Goal: Information Seeking & Learning: Learn about a topic

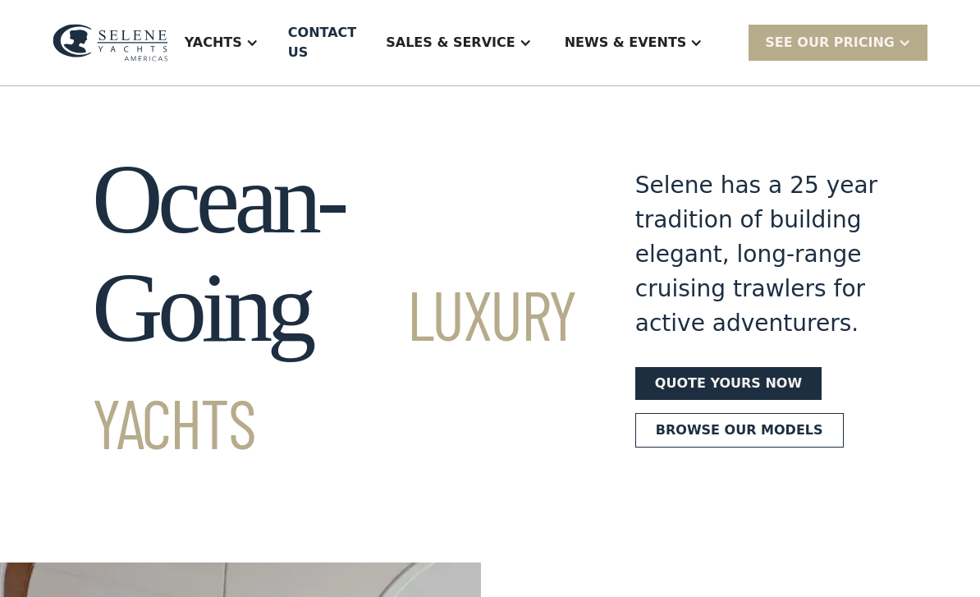
click at [242, 42] on div "Yachts" at bounding box center [213, 43] width 57 height 20
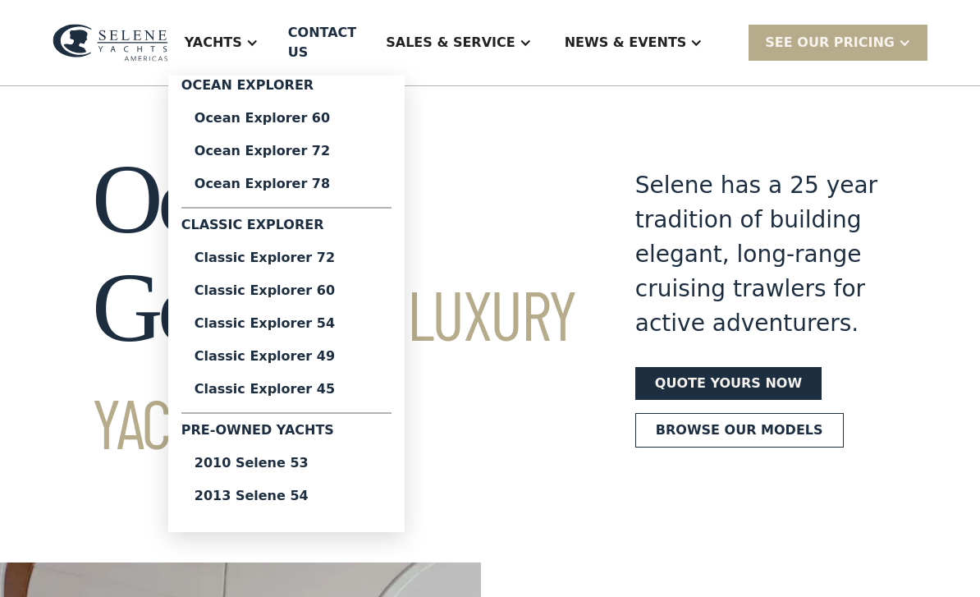
click at [264, 391] on div "Classic Explorer 45" at bounding box center [287, 389] width 184 height 13
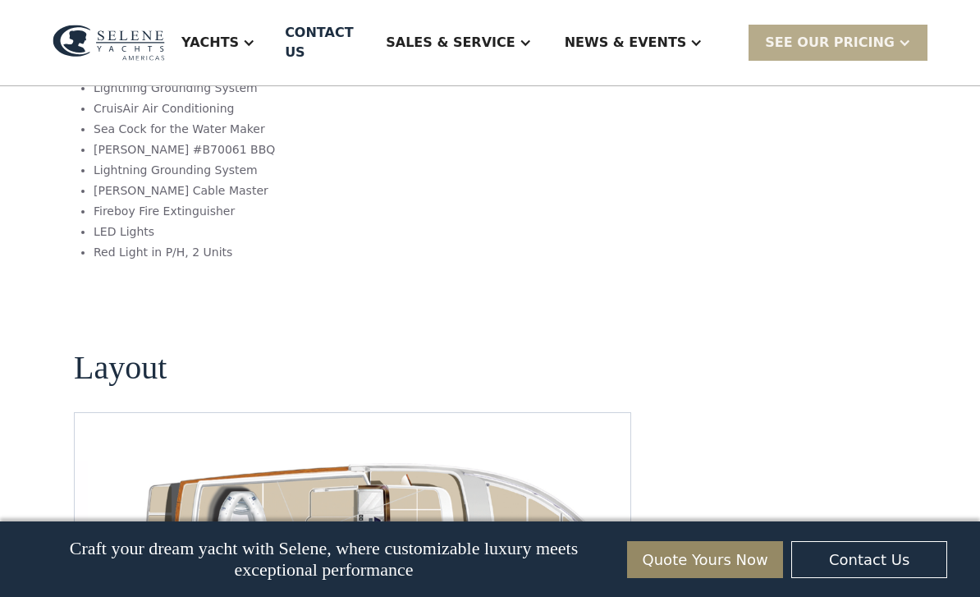
scroll to position [2230, 0]
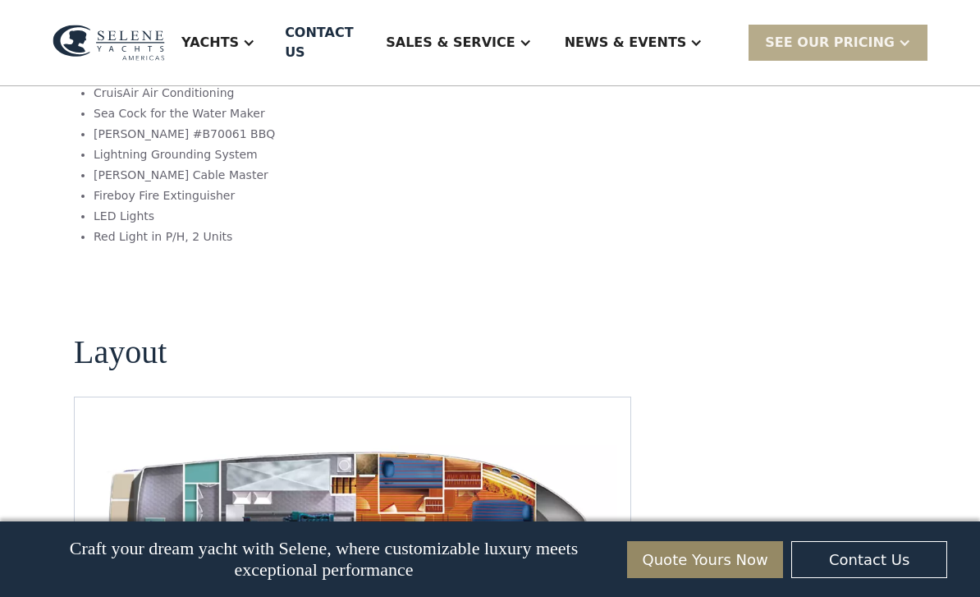
click at [157, 461] on img "open lightbox" at bounding box center [353, 523] width 530 height 172
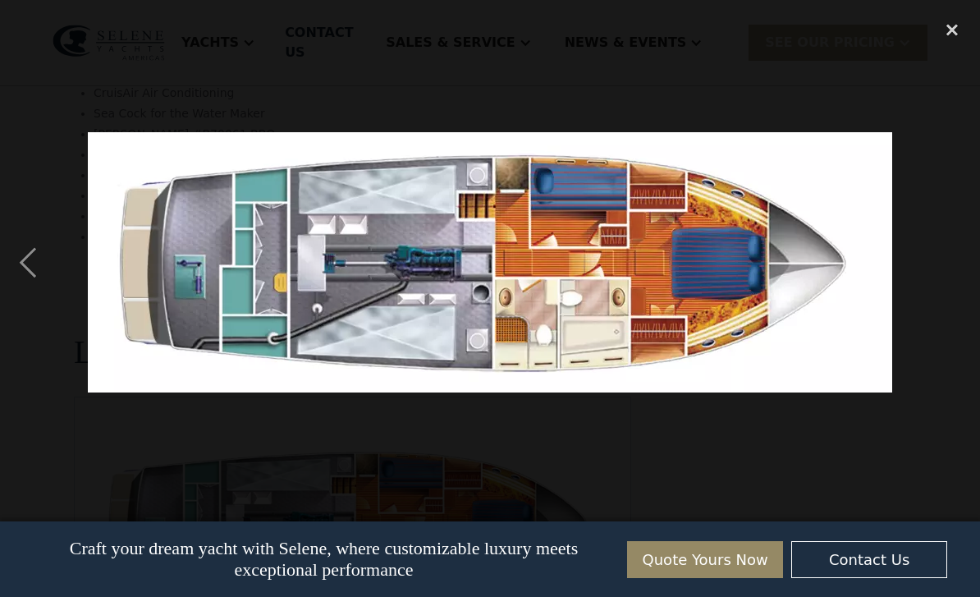
scroll to position [2263, 0]
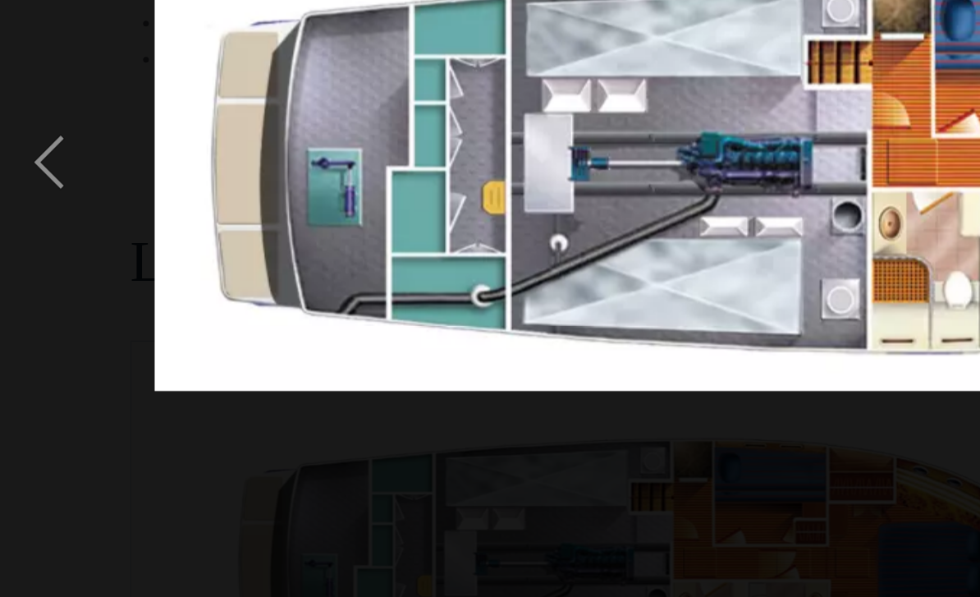
click at [29, 120] on div "previous image" at bounding box center [28, 263] width 56 height 502
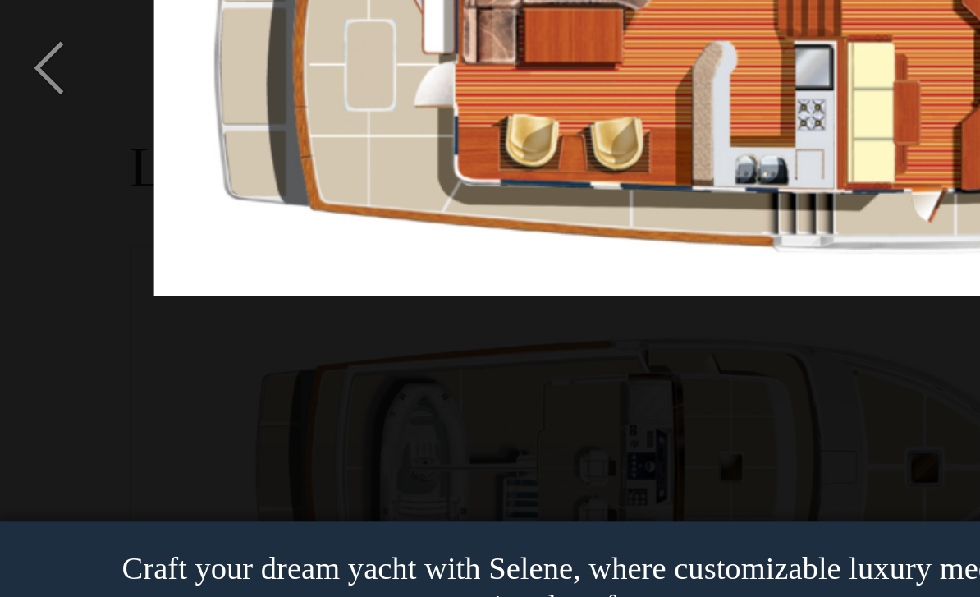
click at [34, 71] on div "previous image" at bounding box center [28, 263] width 56 height 502
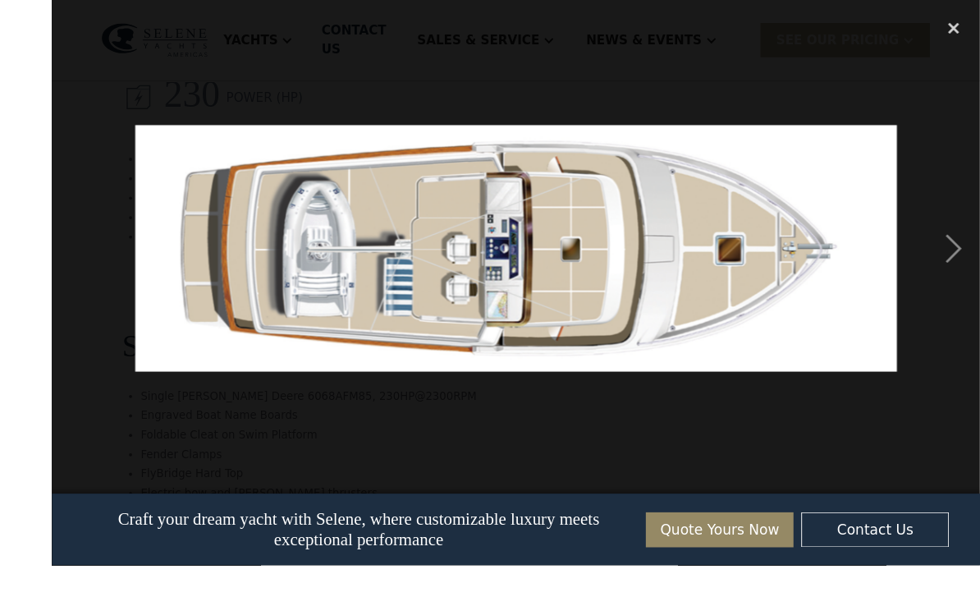
scroll to position [1636, 0]
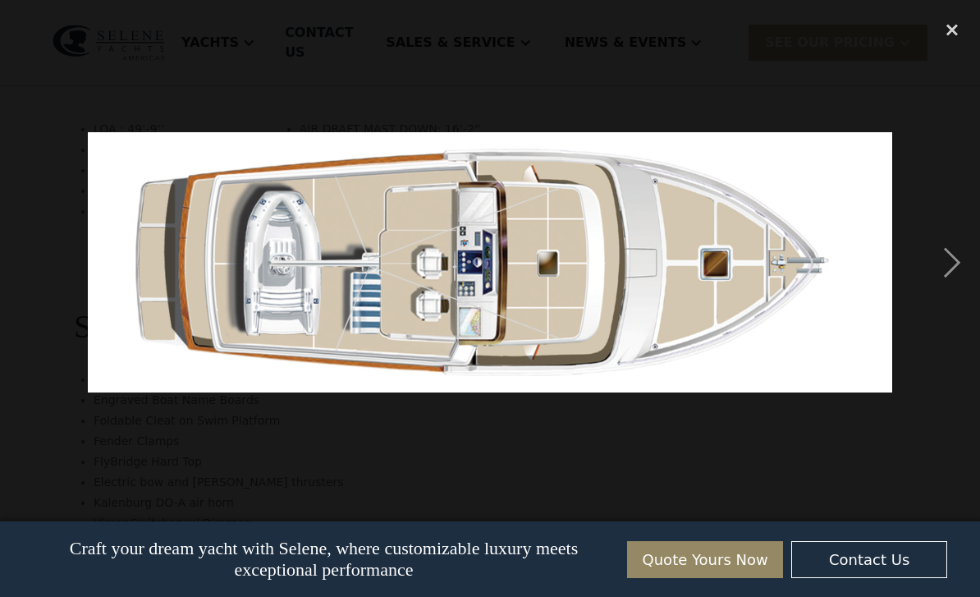
click at [948, 35] on div "close lightbox" at bounding box center [953, 30] width 56 height 36
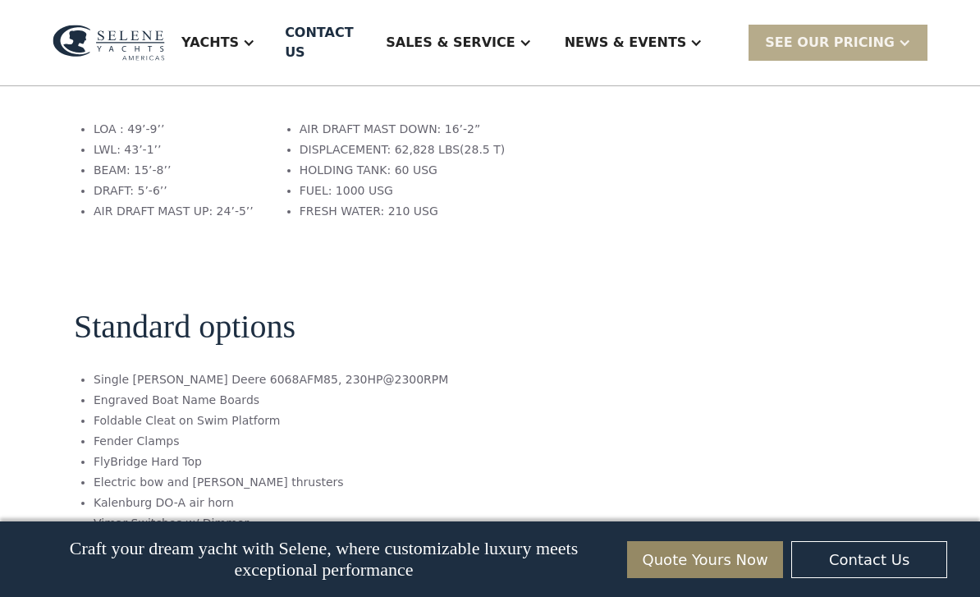
click at [896, 42] on div "SEE Our Pricing" at bounding box center [838, 42] width 179 height 35
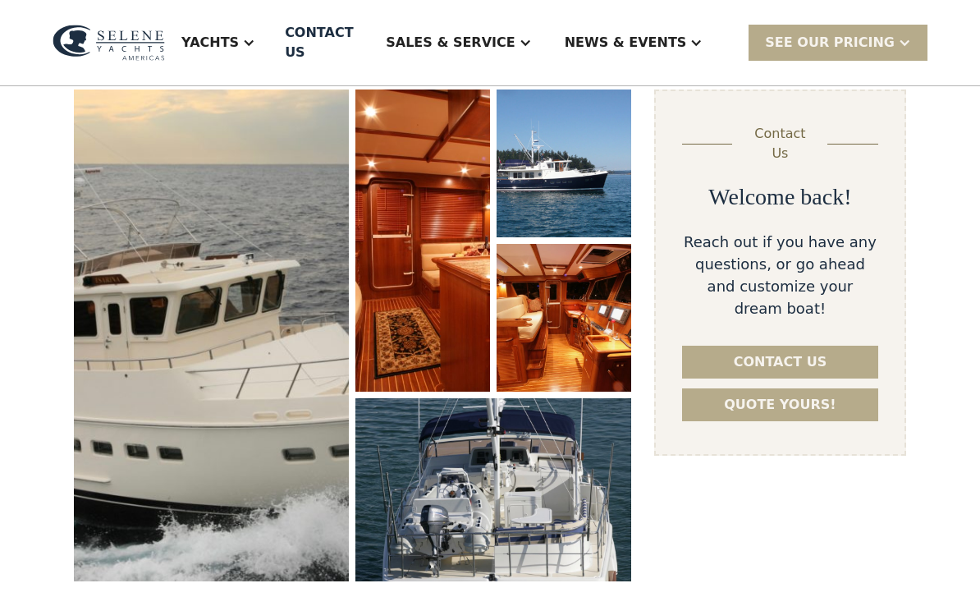
scroll to position [236, 0]
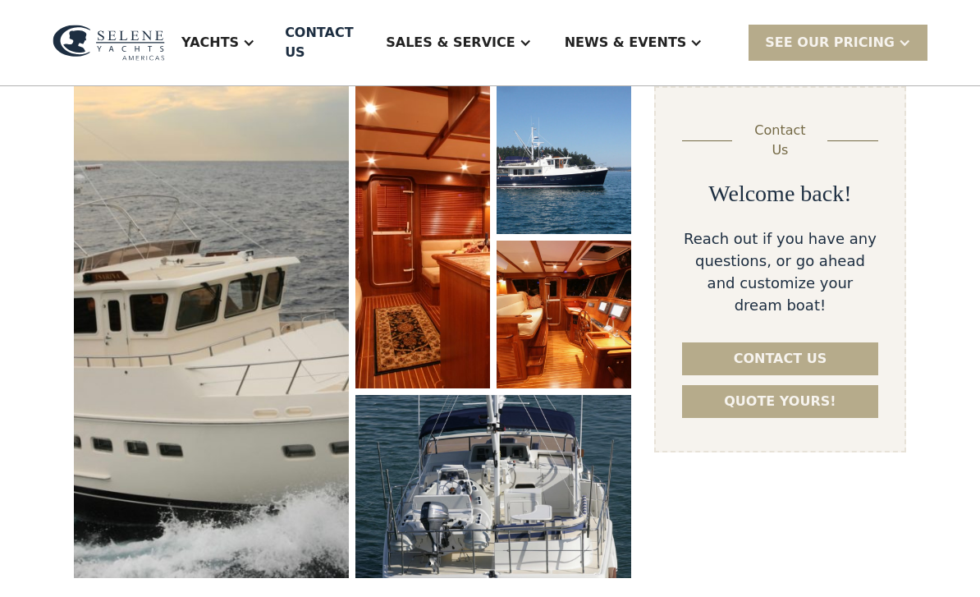
click at [609, 301] on img "open lightbox" at bounding box center [564, 315] width 135 height 148
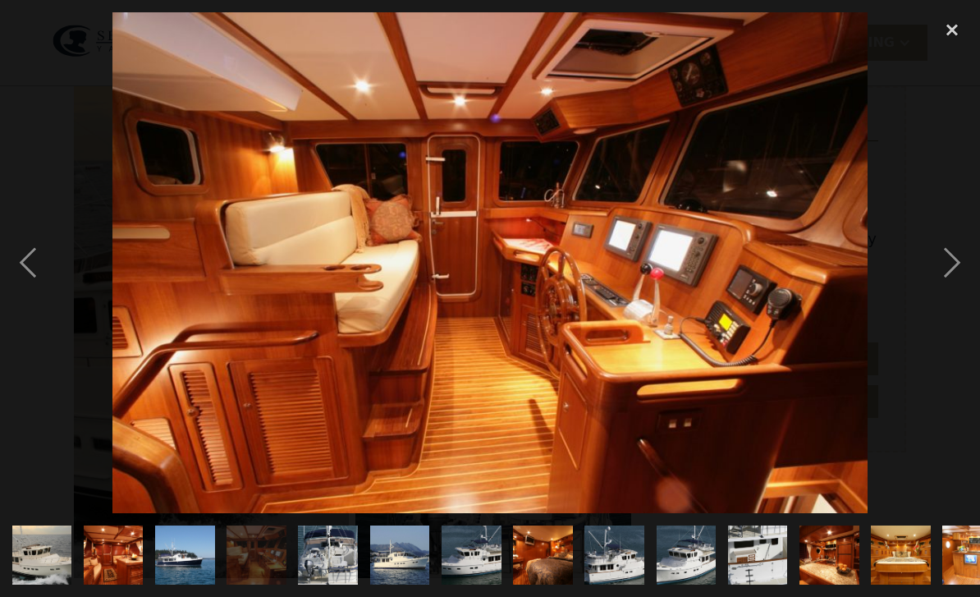
click at [931, 293] on div "next image" at bounding box center [953, 263] width 56 height 502
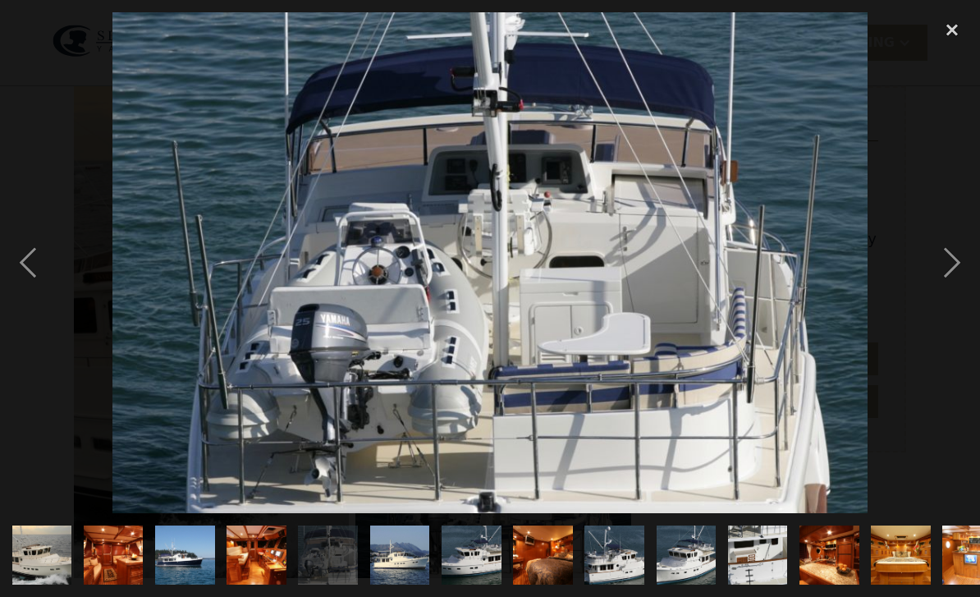
click at [944, 280] on div "next image" at bounding box center [953, 263] width 56 height 502
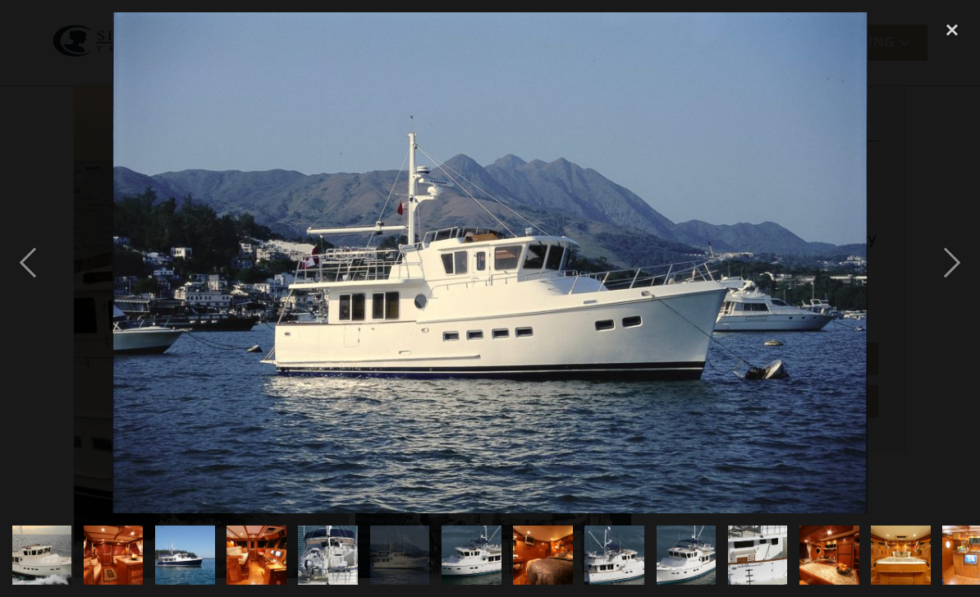
click at [942, 294] on div "next image" at bounding box center [953, 263] width 56 height 502
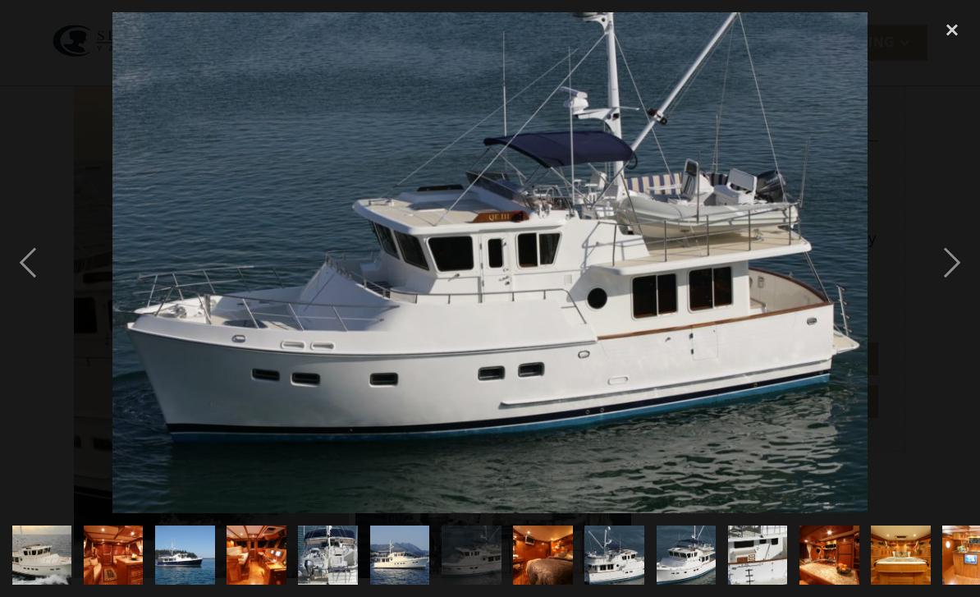
click at [942, 286] on div "next image" at bounding box center [953, 263] width 56 height 502
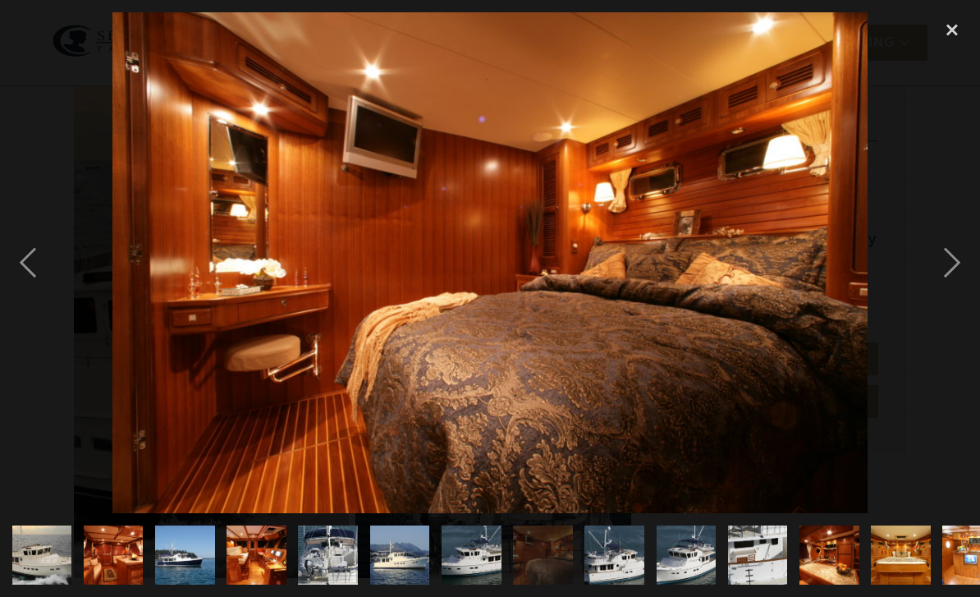
click at [948, 273] on div "next image" at bounding box center [953, 263] width 56 height 502
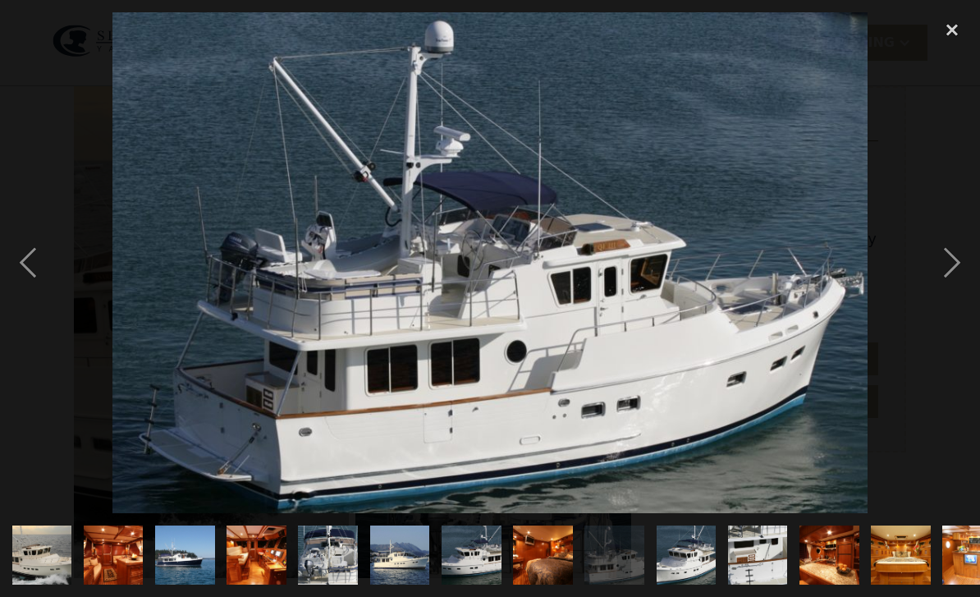
click at [943, 289] on div "next image" at bounding box center [953, 263] width 56 height 502
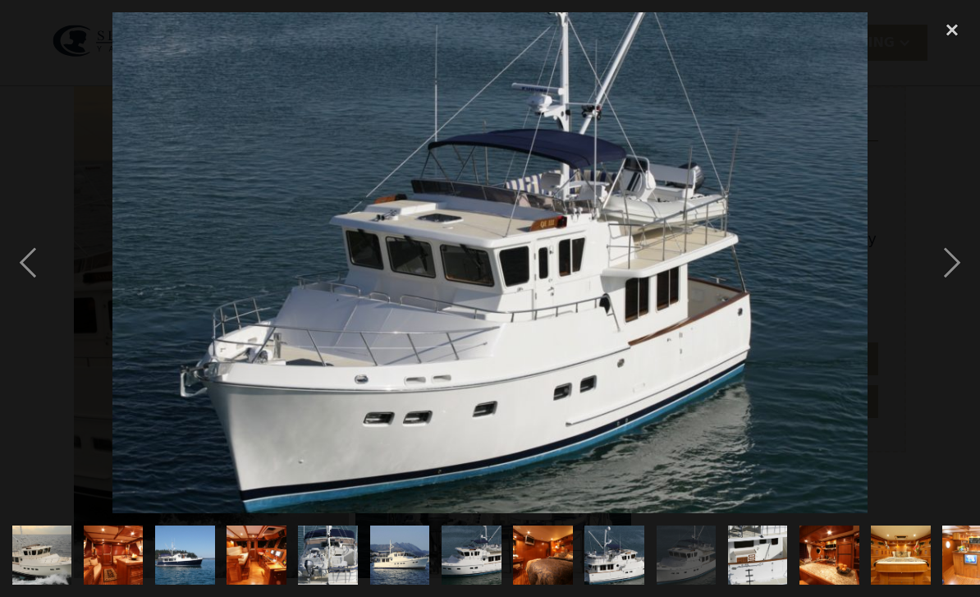
click at [955, 283] on div "next image" at bounding box center [953, 263] width 56 height 502
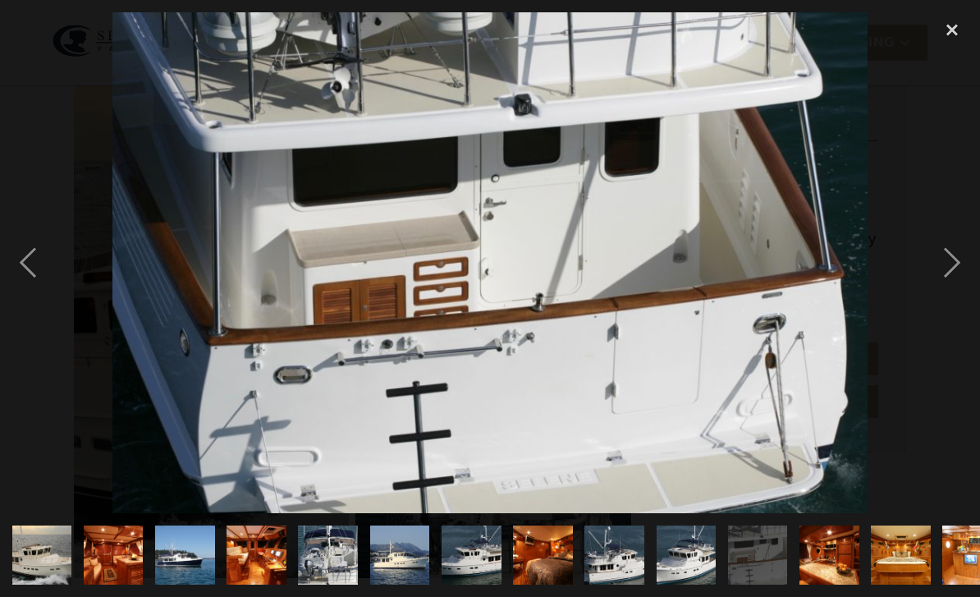
click at [955, 284] on div "next image" at bounding box center [953, 263] width 56 height 502
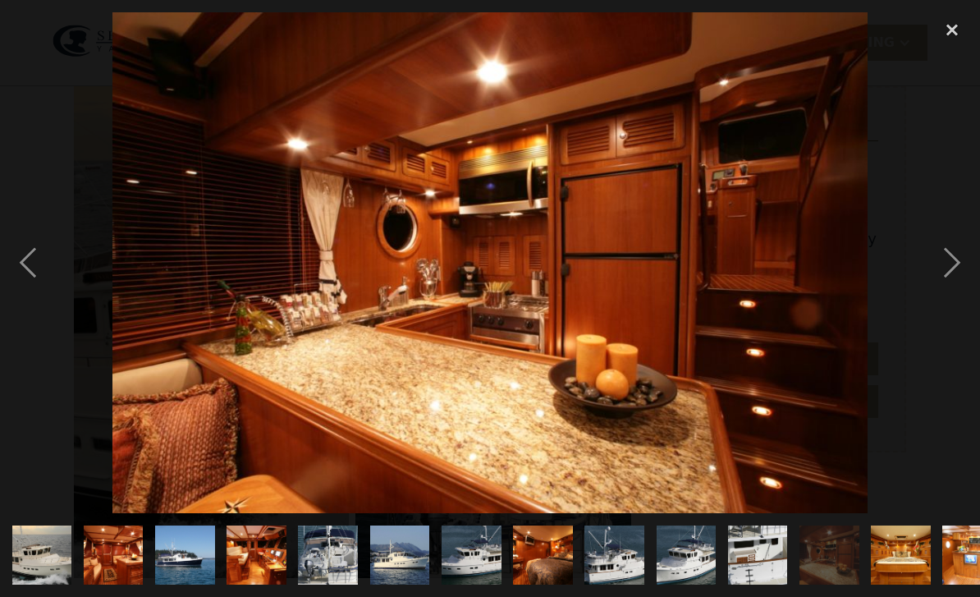
click at [943, 273] on div "next image" at bounding box center [953, 263] width 56 height 502
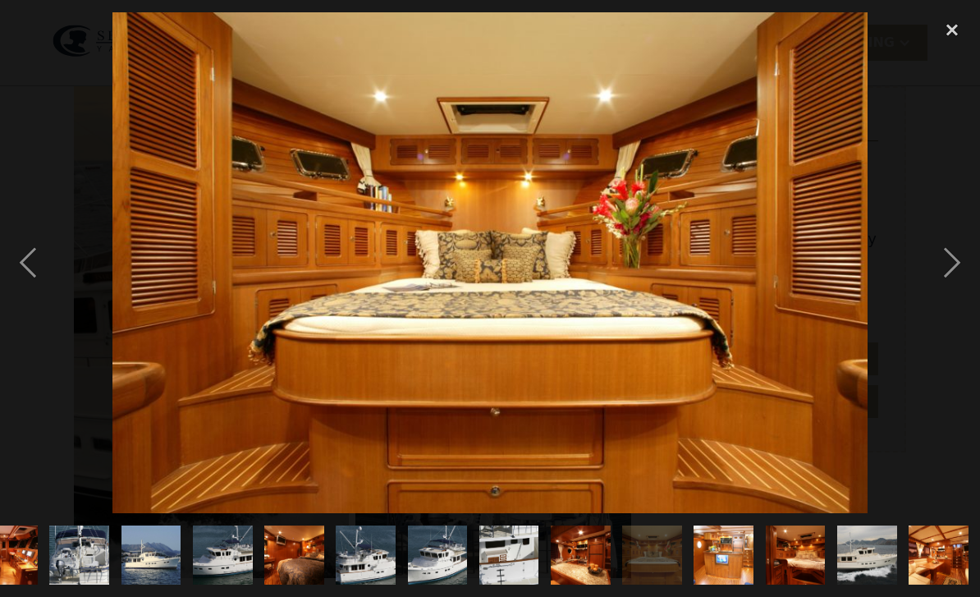
scroll to position [0, 357]
click at [951, 292] on div "next image" at bounding box center [953, 263] width 56 height 502
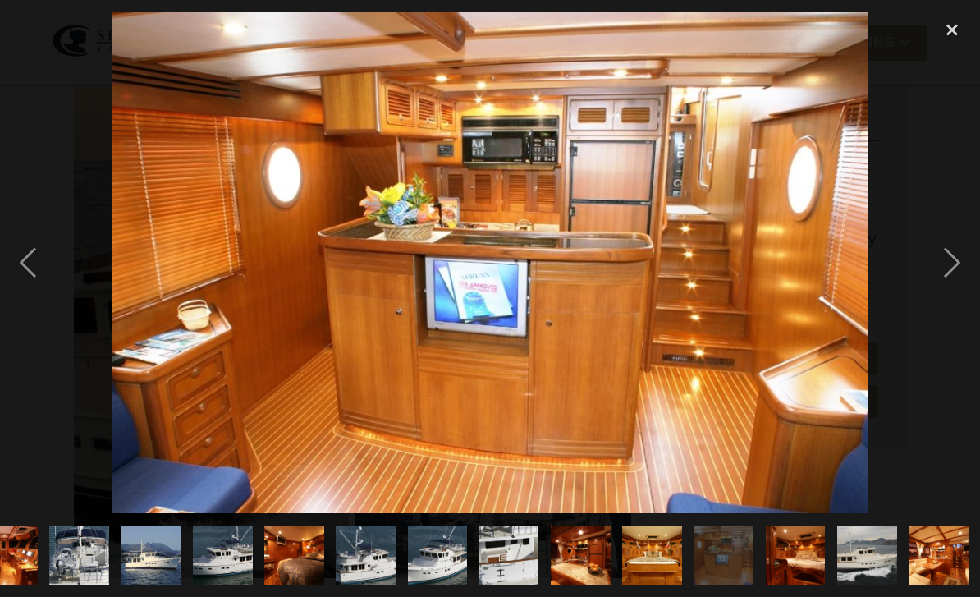
click at [944, 289] on div "next image" at bounding box center [953, 263] width 56 height 502
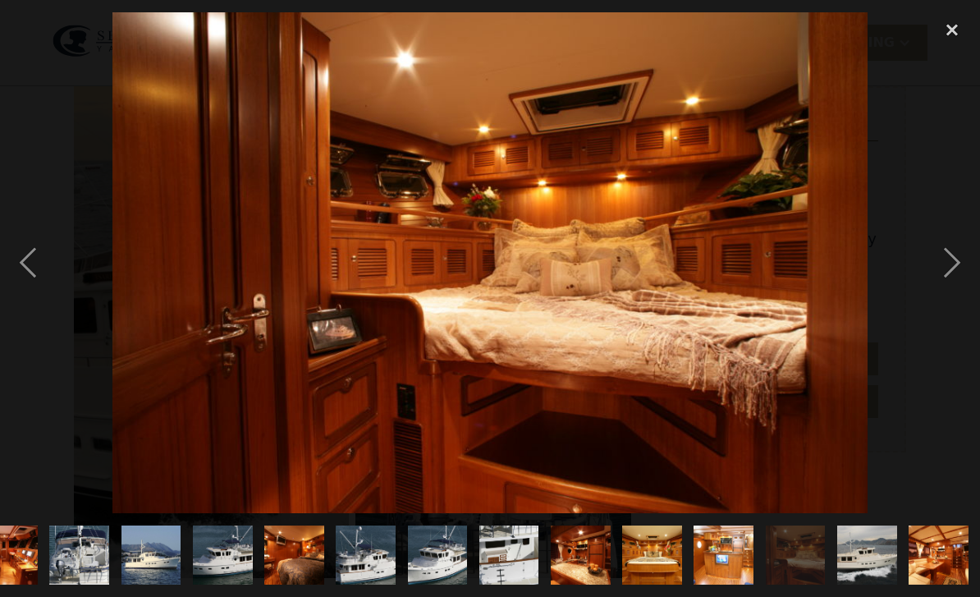
click at [943, 286] on div "next image" at bounding box center [953, 263] width 56 height 502
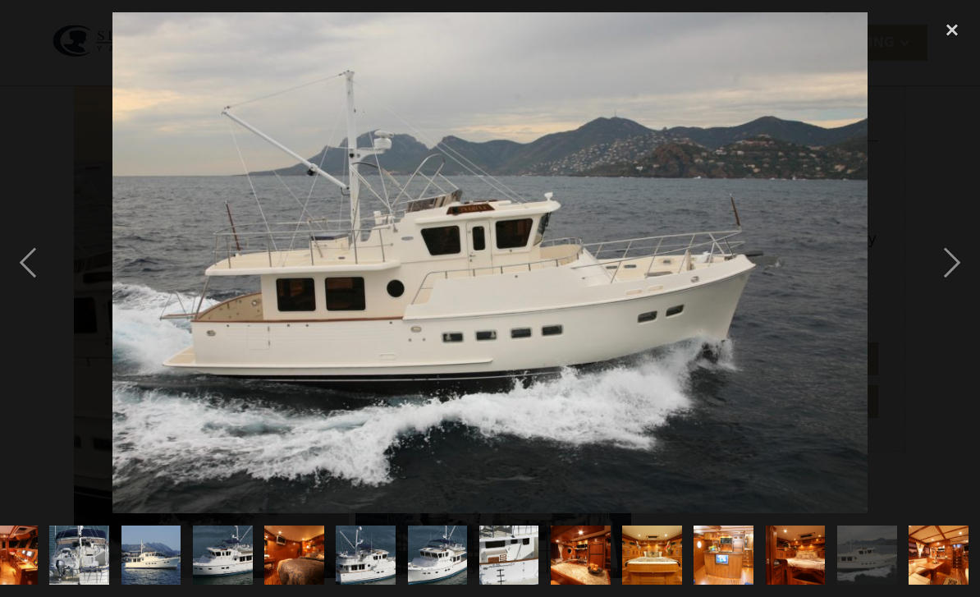
click at [945, 284] on div "next image" at bounding box center [953, 263] width 56 height 502
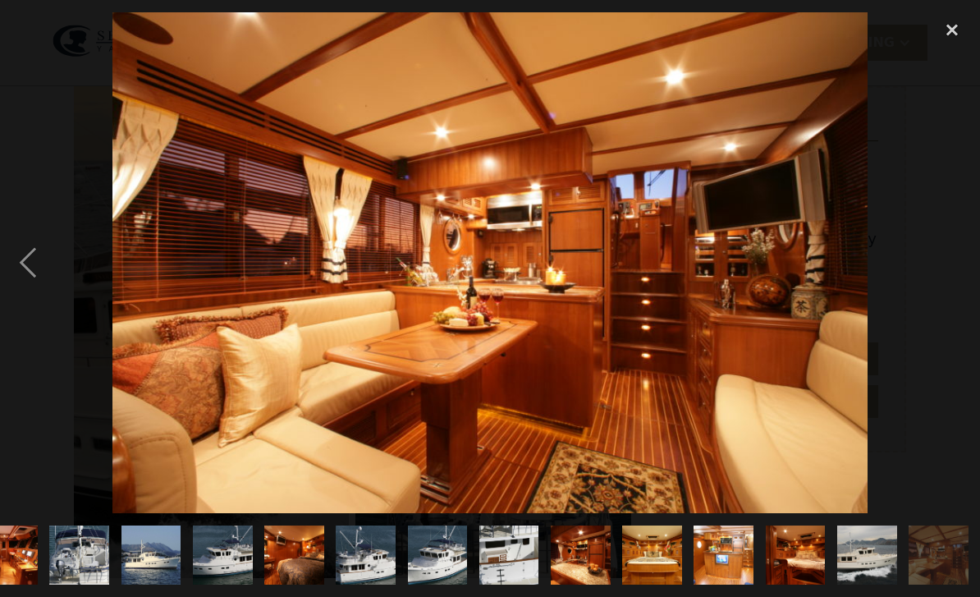
click at [29, 292] on div "previous image" at bounding box center [28, 263] width 56 height 502
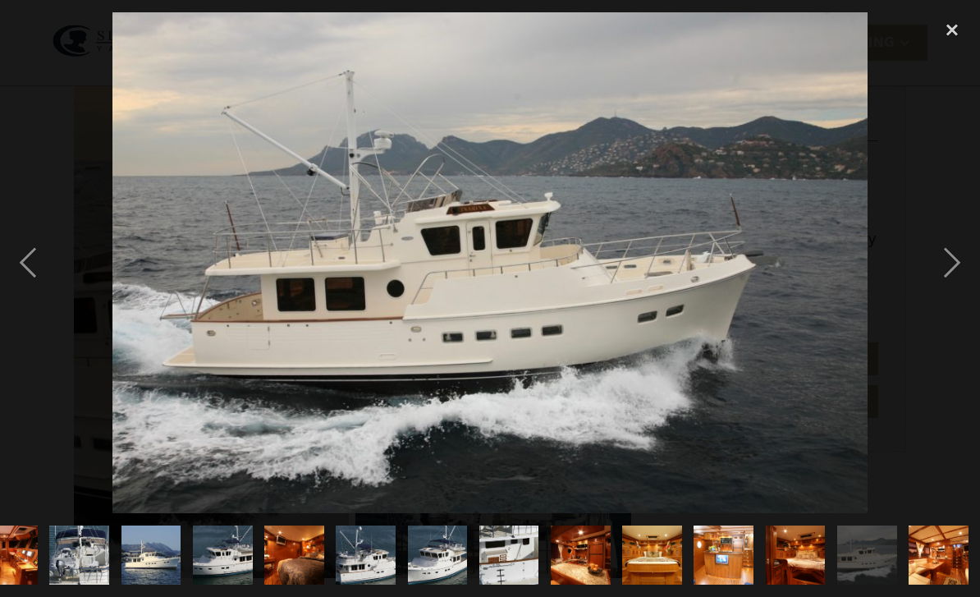
click at [34, 296] on div "previous image" at bounding box center [28, 263] width 56 height 502
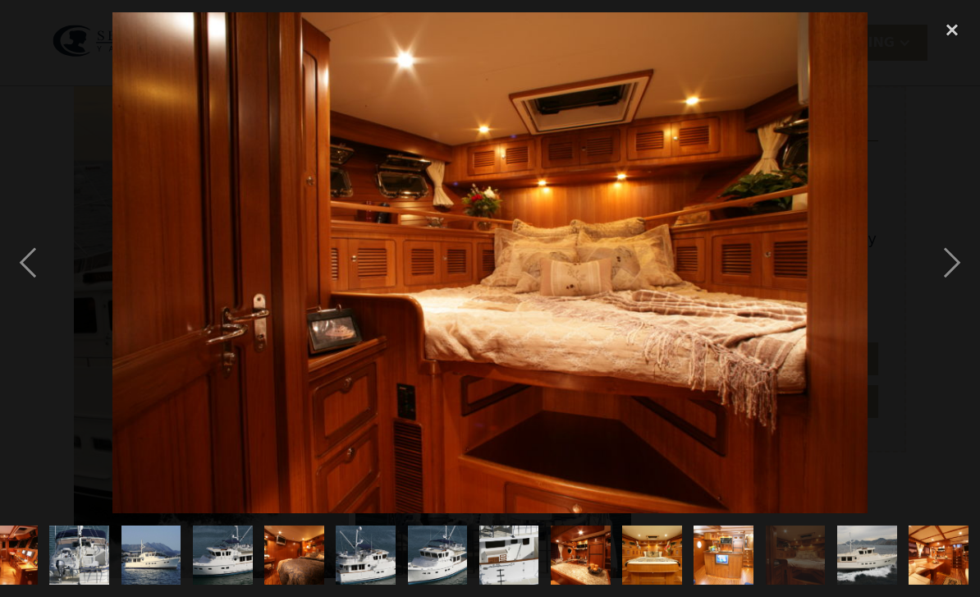
click at [21, 300] on div "previous image" at bounding box center [28, 263] width 56 height 502
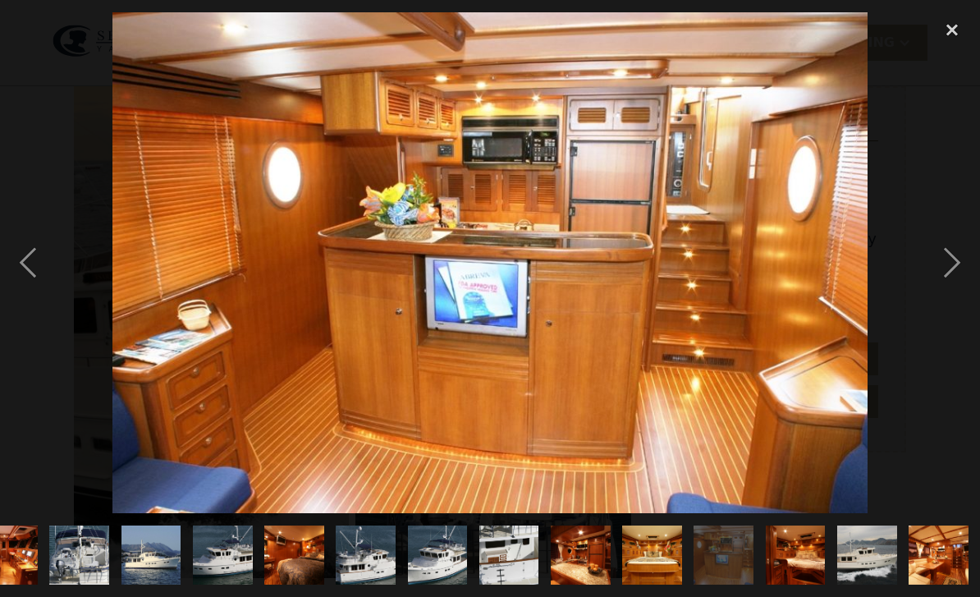
click at [940, 299] on div "next image" at bounding box center [953, 263] width 56 height 502
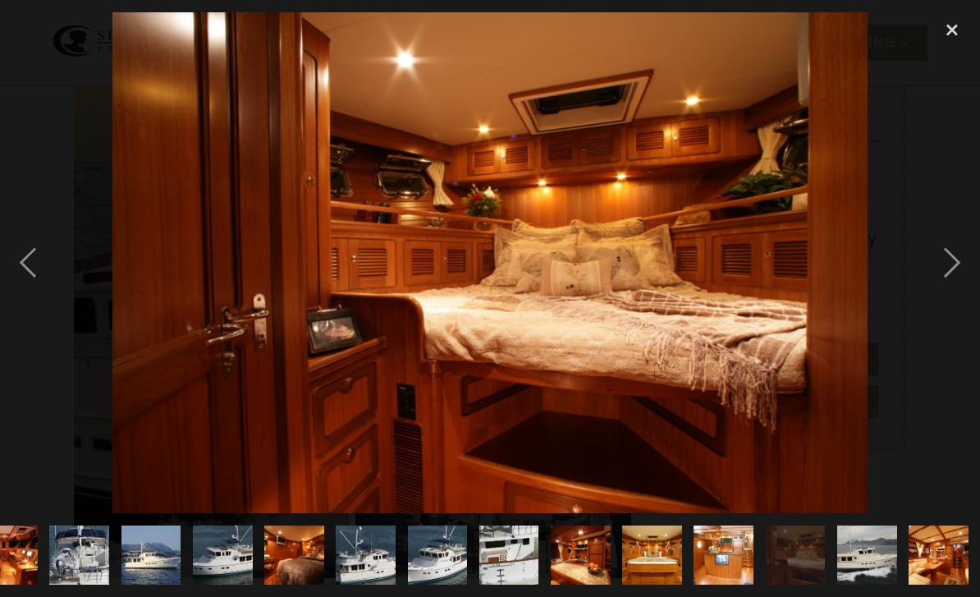
click at [938, 292] on div "next image" at bounding box center [953, 263] width 56 height 502
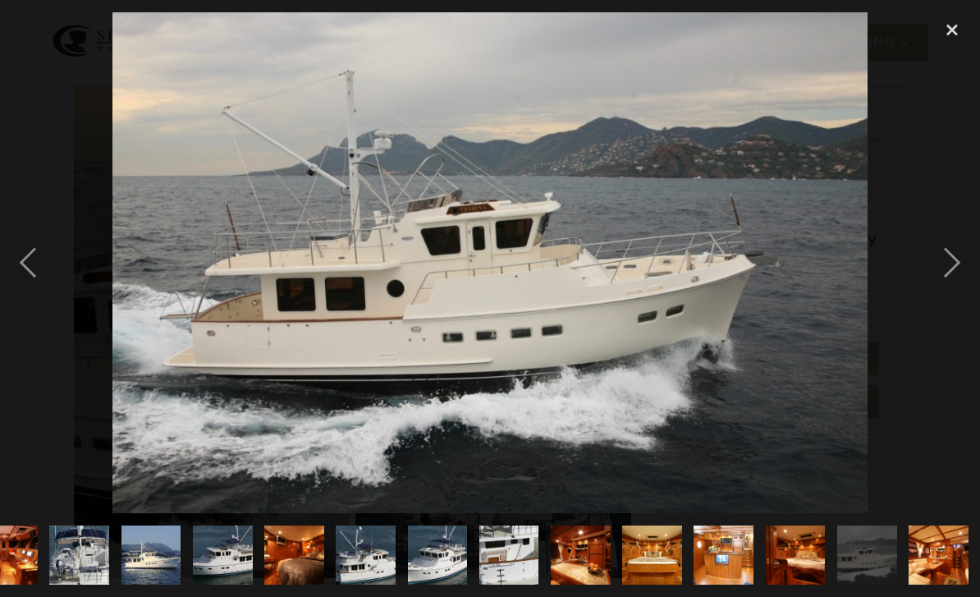
click at [942, 287] on div "next image" at bounding box center [953, 263] width 56 height 502
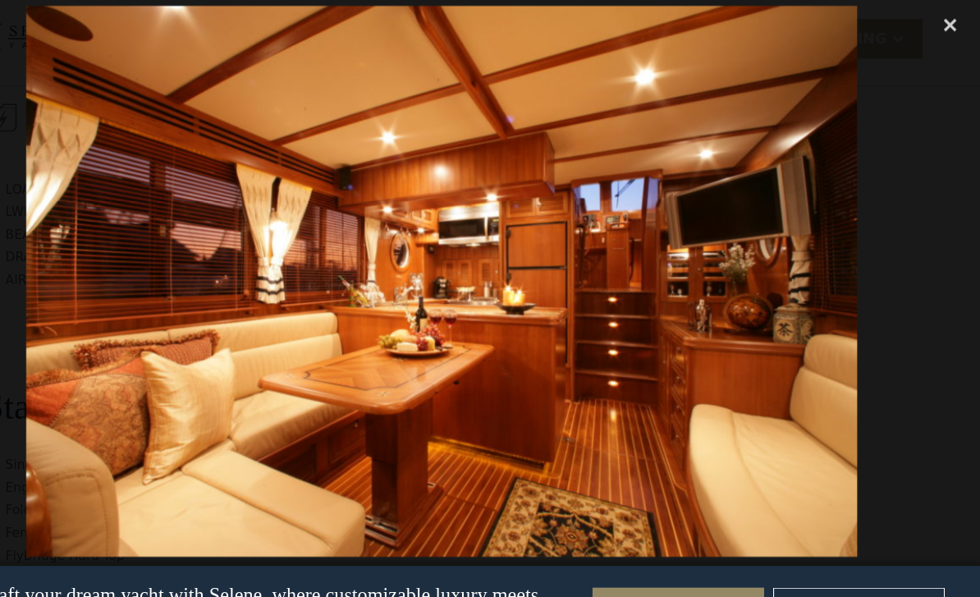
scroll to position [1586, 0]
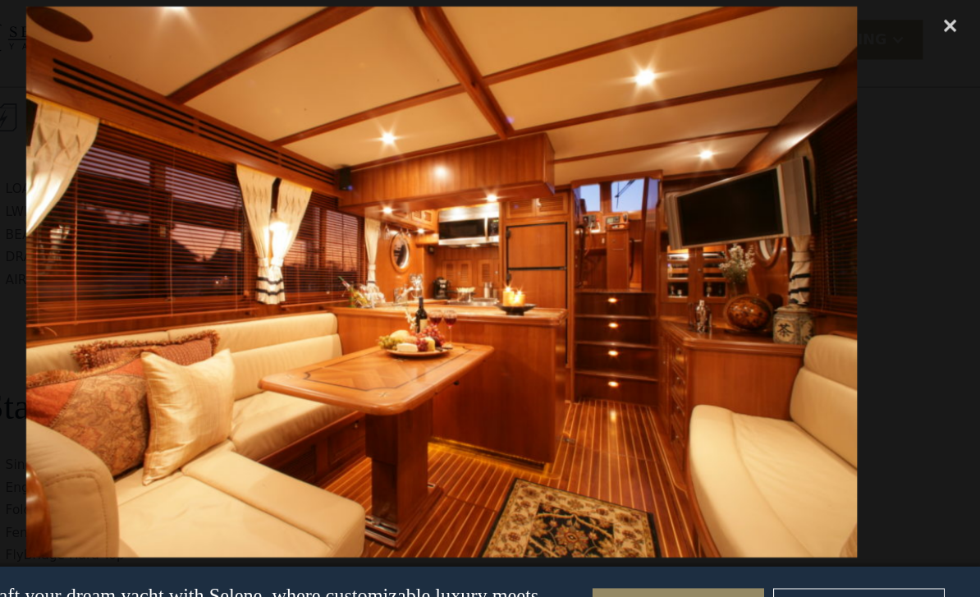
click at [925, 28] on div "close lightbox" at bounding box center [953, 30] width 56 height 36
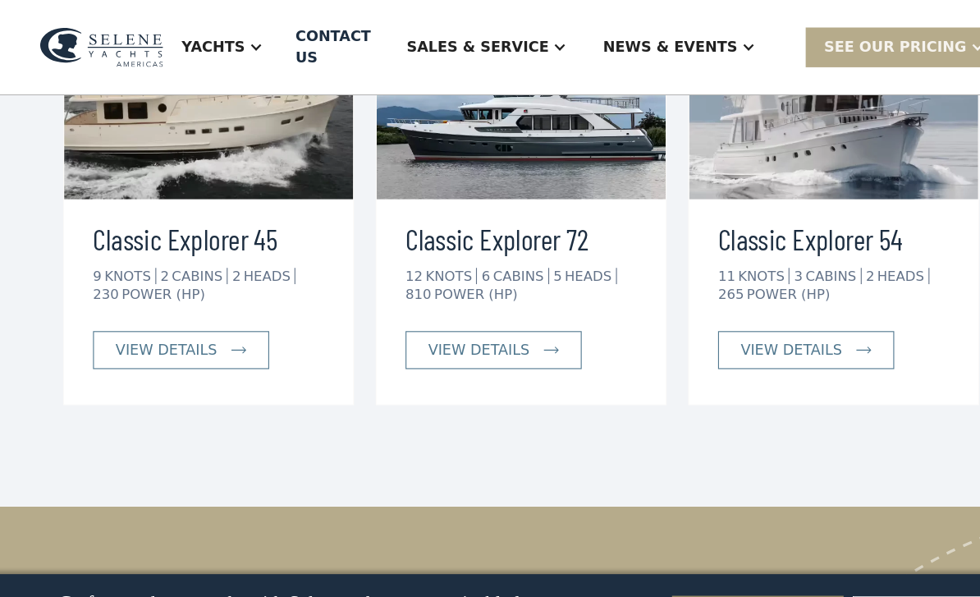
scroll to position [3192, 0]
click at [114, 301] on link "view details" at bounding box center [181, 318] width 160 height 34
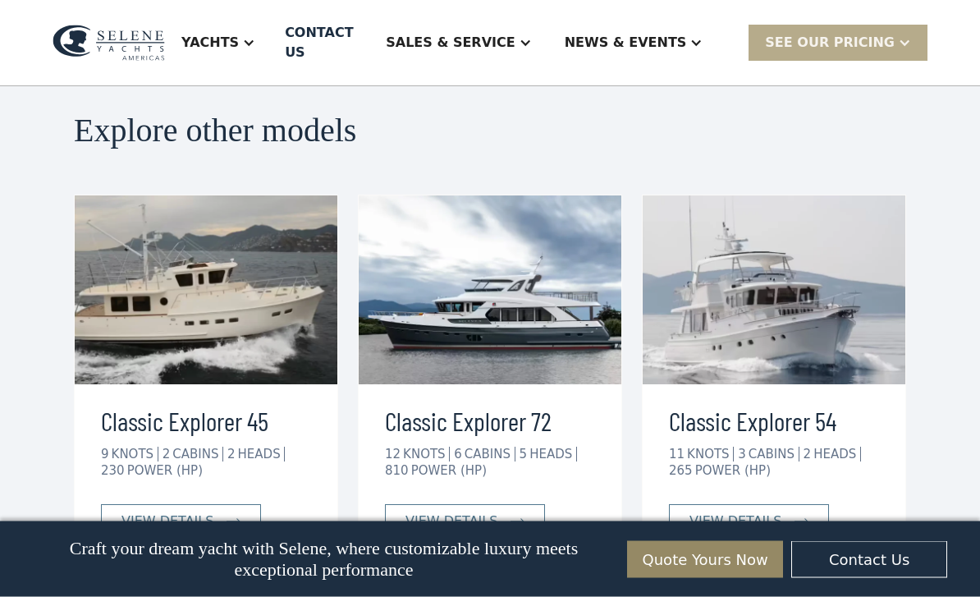
scroll to position [2961, 0]
